Goal: Information Seeking & Learning: Learn about a topic

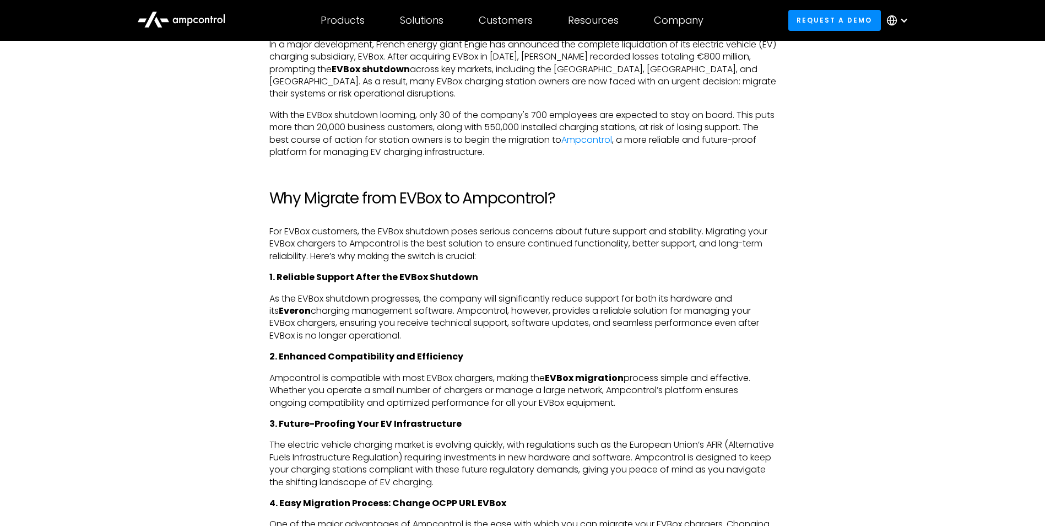
scroll to position [716, 0]
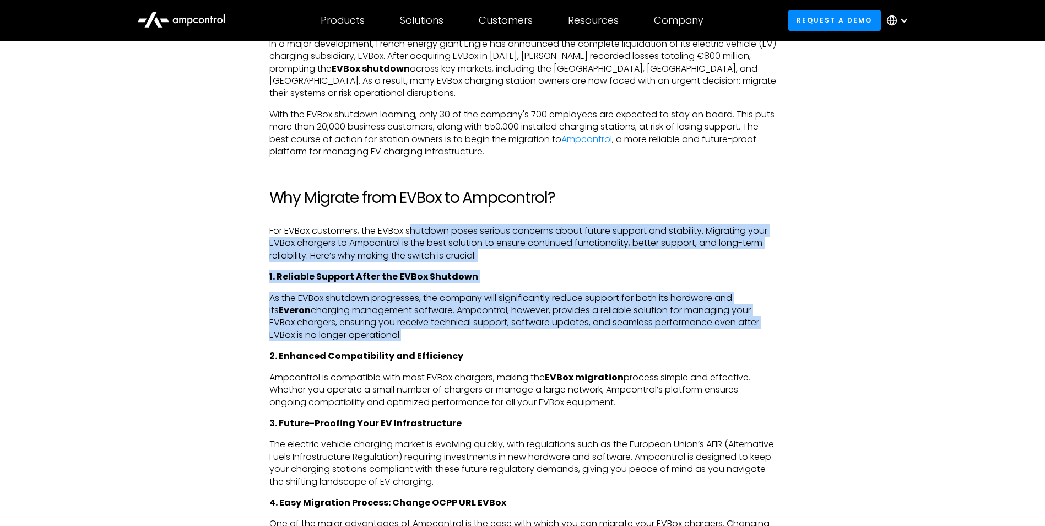
drag, startPoint x: 414, startPoint y: 210, endPoint x: 372, endPoint y: 320, distance: 116.7
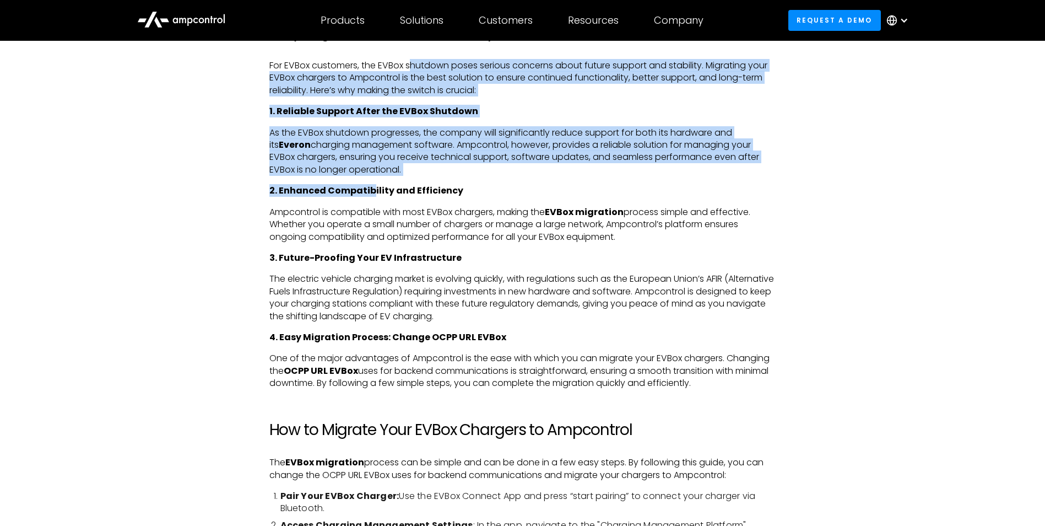
scroll to position [937, 0]
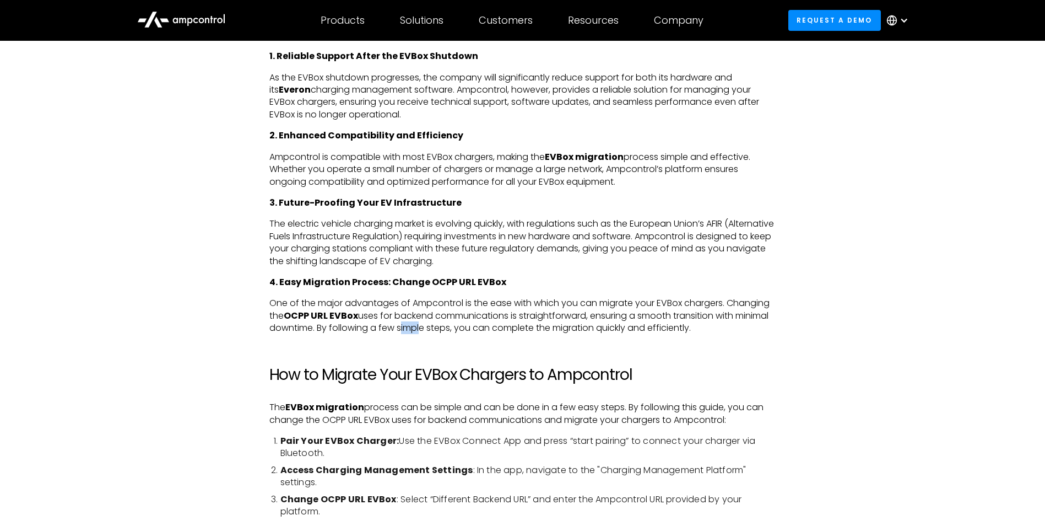
drag, startPoint x: 456, startPoint y: 296, endPoint x: 436, endPoint y: 298, distance: 19.4
click at [436, 298] on p "One of the major advantages of Ampcontrol is the ease with which you can migrat…" at bounding box center [522, 315] width 507 height 37
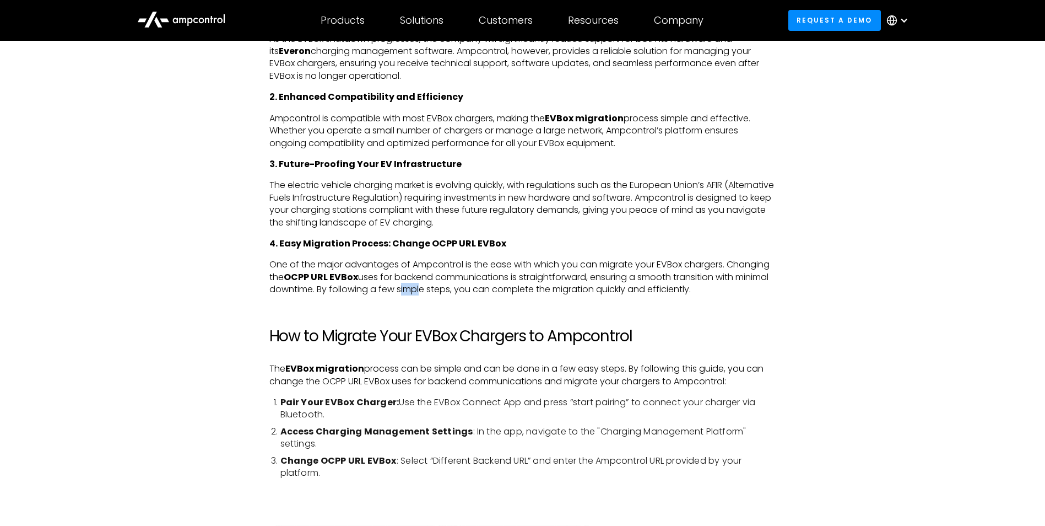
scroll to position [992, 0]
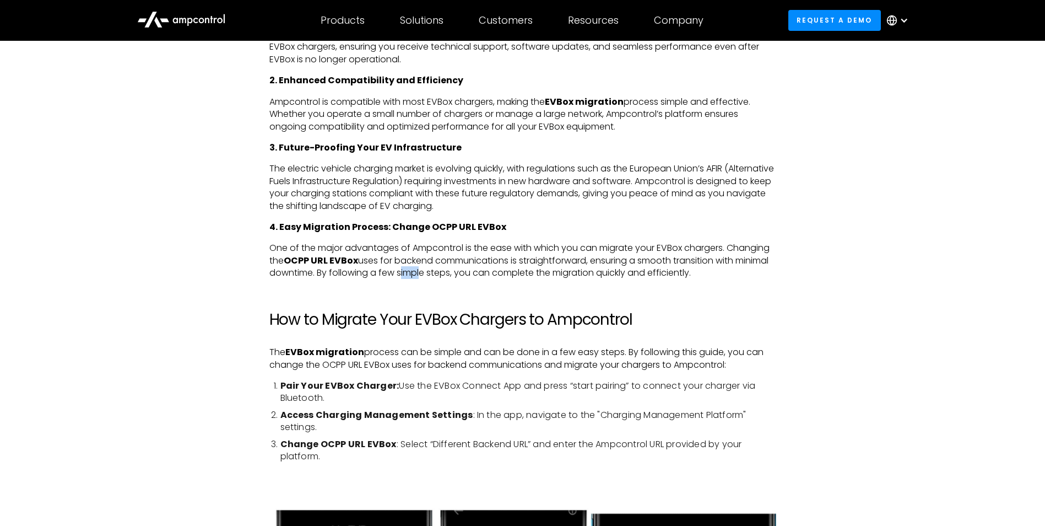
drag, startPoint x: 446, startPoint y: 364, endPoint x: 437, endPoint y: 341, distance: 25.3
drag, startPoint x: 437, startPoint y: 341, endPoint x: 445, endPoint y: 333, distance: 10.1
click at [445, 346] on p "The EVBox migration process can be simple and can be done in a few easy steps. …" at bounding box center [522, 358] width 507 height 25
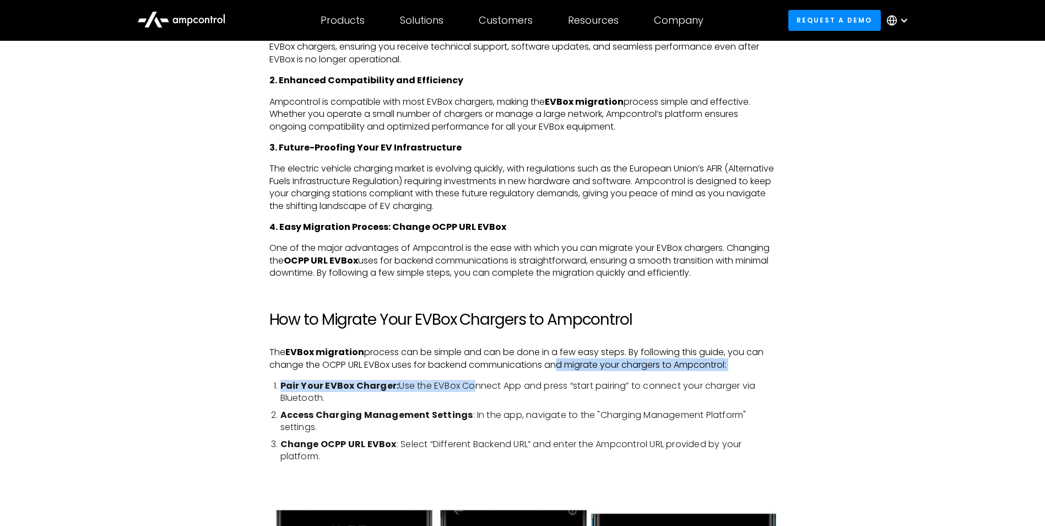
drag, startPoint x: 553, startPoint y: 334, endPoint x: 463, endPoint y: 354, distance: 92.5
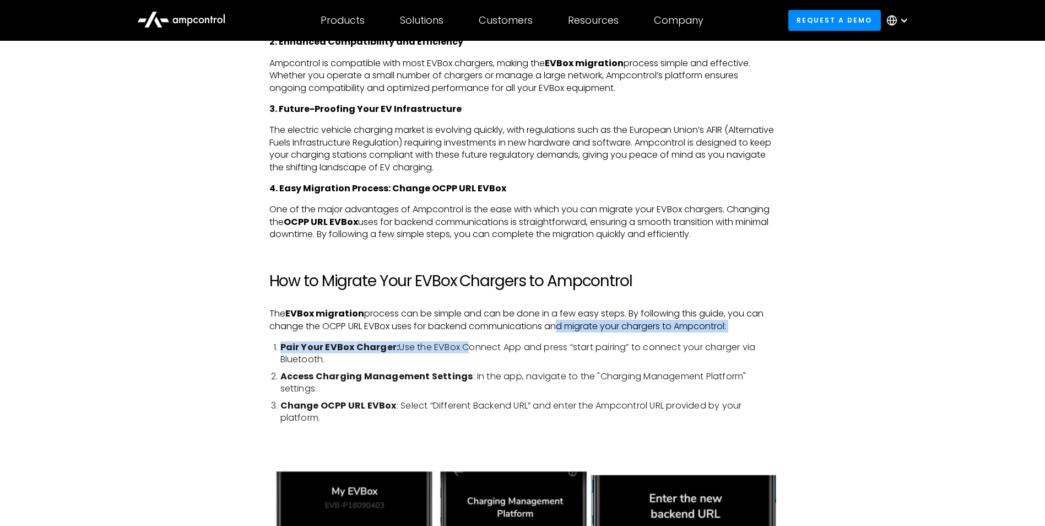
scroll to position [1047, 0]
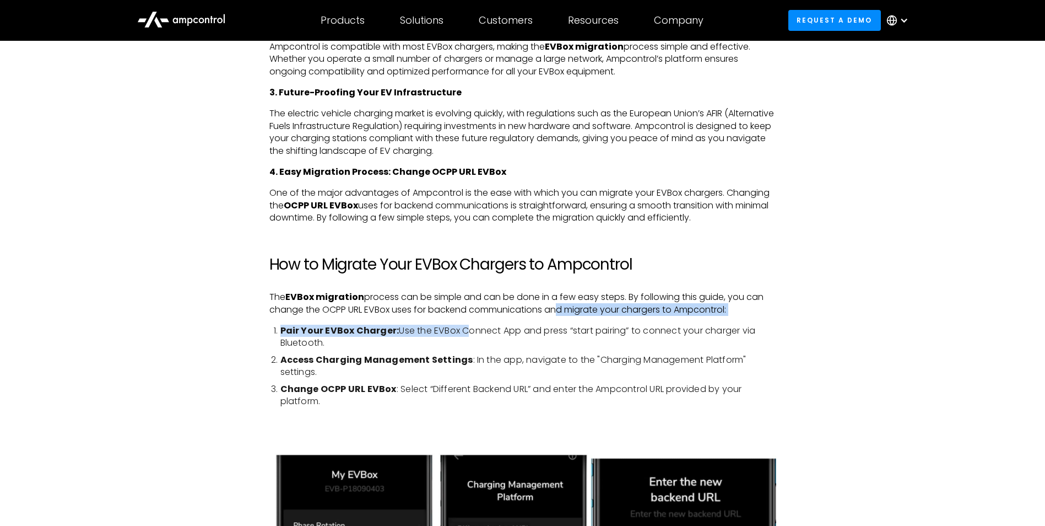
drag, startPoint x: 554, startPoint y: 314, endPoint x: 514, endPoint y: 343, distance: 50.0
click at [514, 343] on ol "Pair Your EVBox Charger: Use the EVBox Connect App and press “start pairing” to…" at bounding box center [522, 366] width 507 height 83
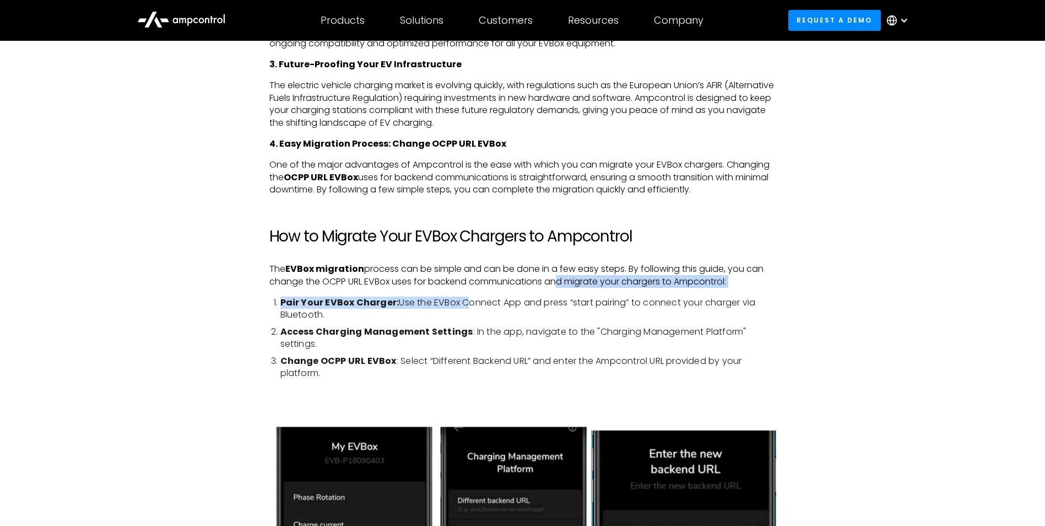
scroll to position [1102, 0]
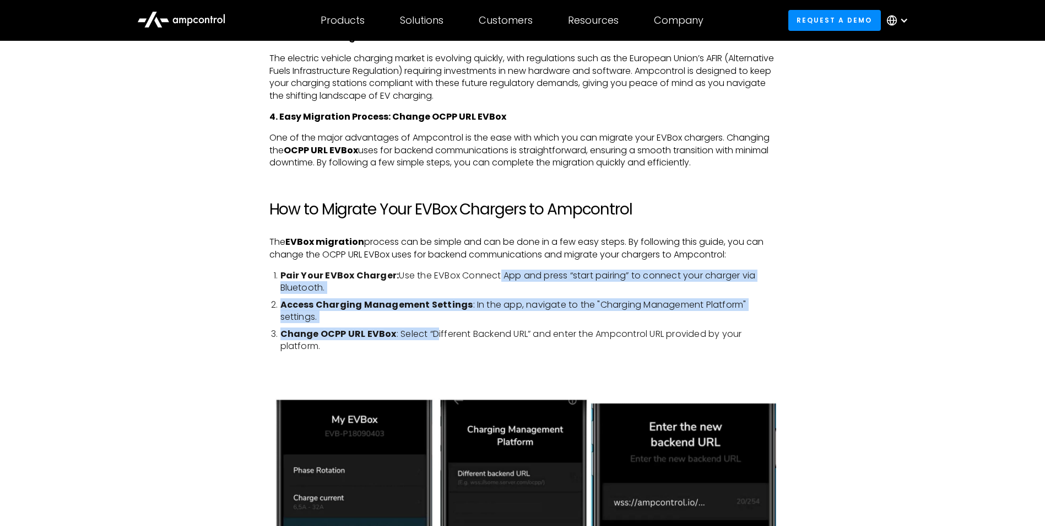
drag, startPoint x: 495, startPoint y: 254, endPoint x: 438, endPoint y: 305, distance: 76.1
click at [438, 305] on ol "Pair Your EVBox Charger: Use the EVBox Connect App and press “start pairing” to…" at bounding box center [522, 310] width 507 height 83
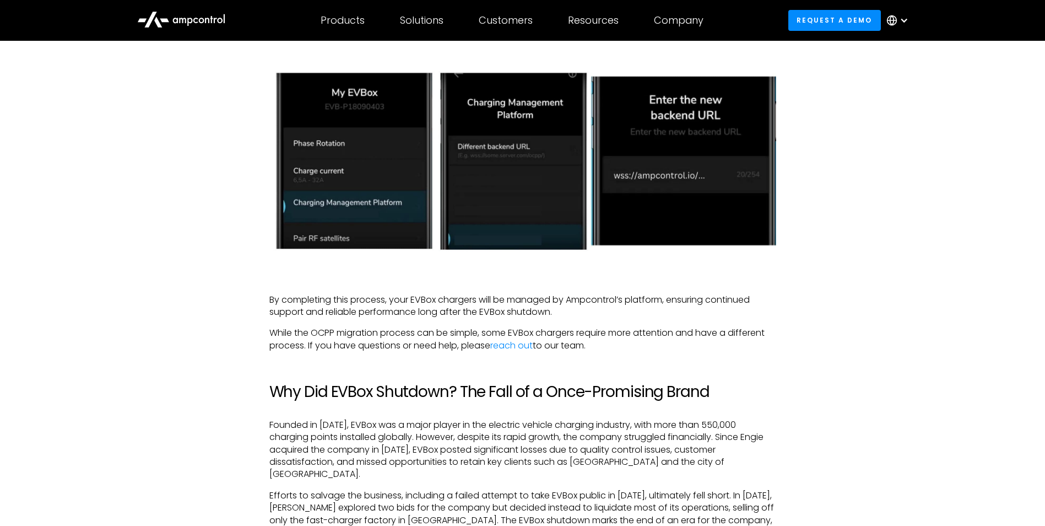
scroll to position [1433, 0]
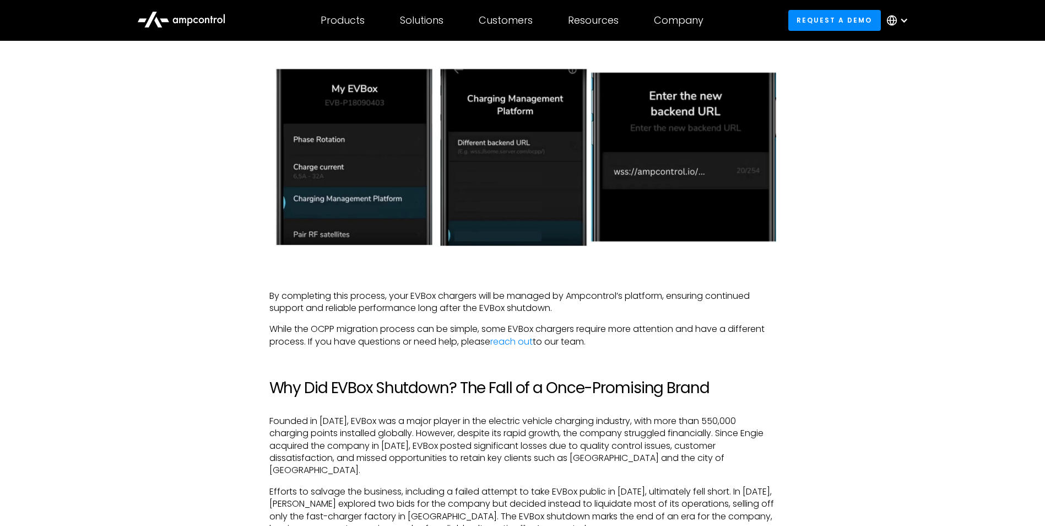
click at [550, 432] on p "Founded in [DATE], EVBox was a major player in the electric vehicle charging in…" at bounding box center [522, 446] width 507 height 62
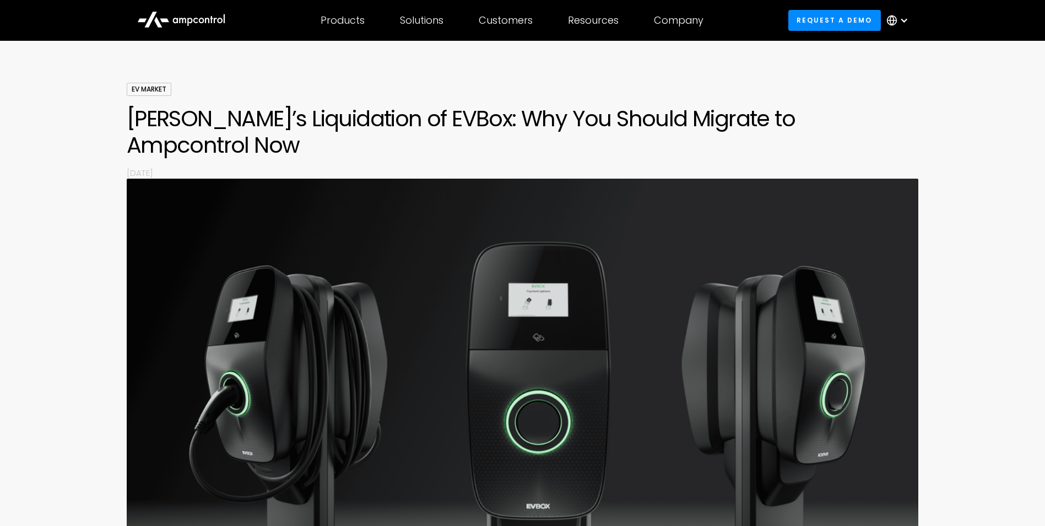
scroll to position [0, 0]
